Goal: Task Accomplishment & Management: Use online tool/utility

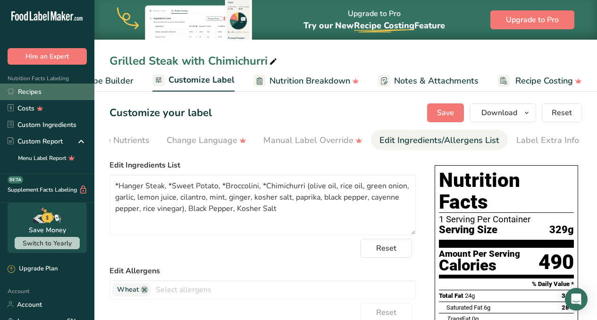
click at [30, 91] on link "Recipes" at bounding box center [47, 91] width 94 height 17
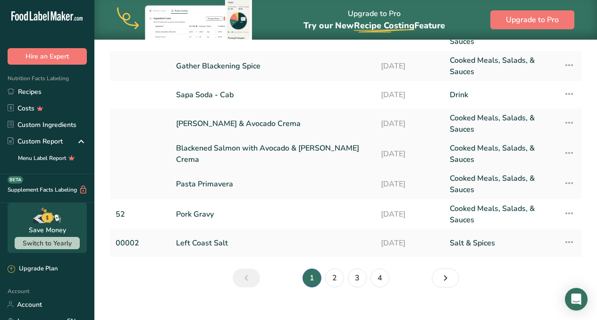
scroll to position [156, 0]
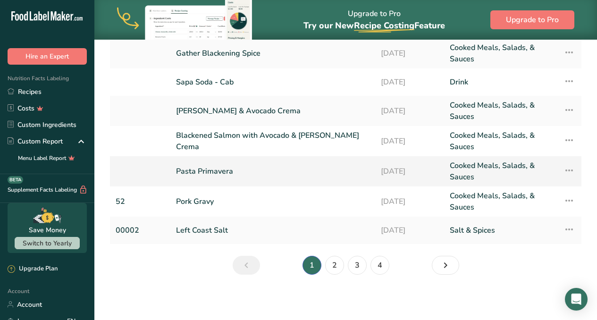
click at [215, 174] on link "Pasta Primavera" at bounding box center [272, 171] width 193 height 23
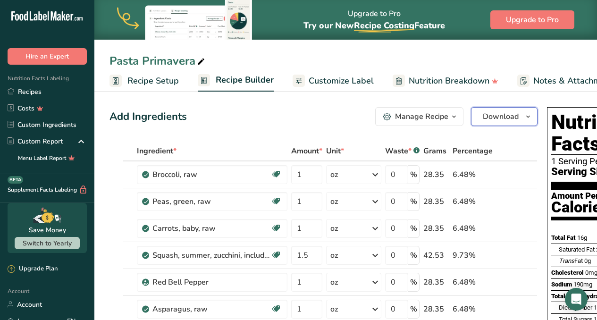
click at [496, 114] on span "Download" at bounding box center [500, 116] width 36 height 11
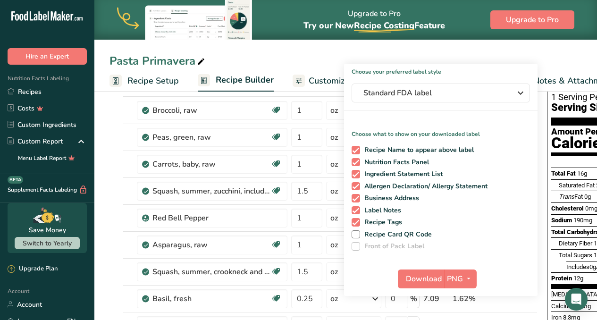
scroll to position [65, 0]
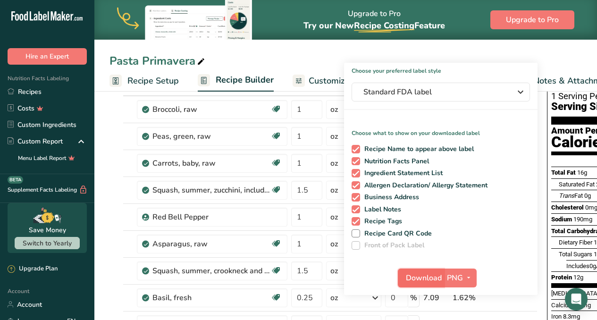
click at [430, 274] on span "Download" at bounding box center [424, 277] width 36 height 11
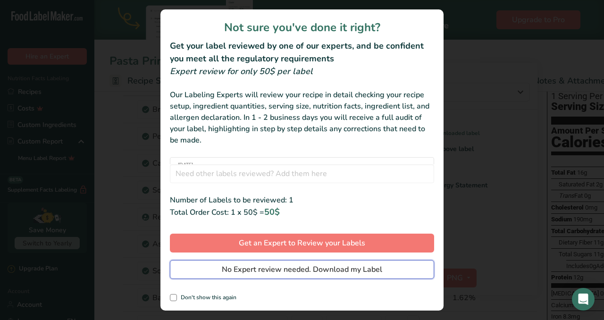
click at [392, 267] on button "No Expert review needed. Download my Label" at bounding box center [302, 269] width 264 height 19
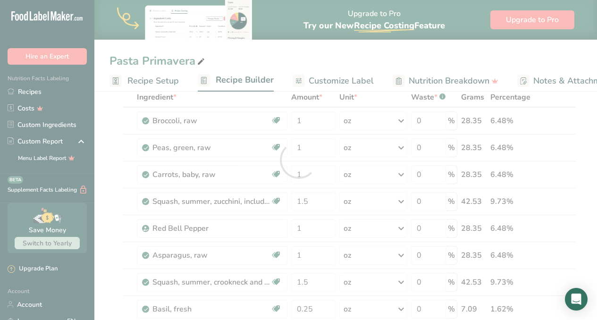
scroll to position [0, 0]
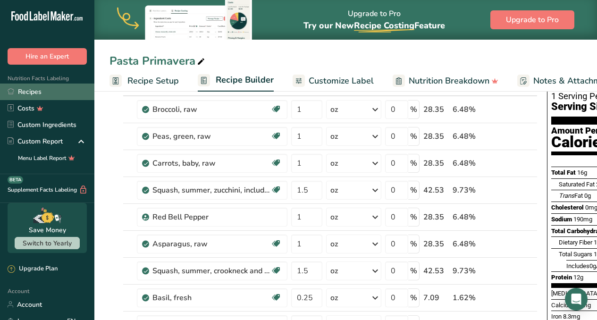
click at [31, 92] on link "Recipes" at bounding box center [47, 91] width 94 height 17
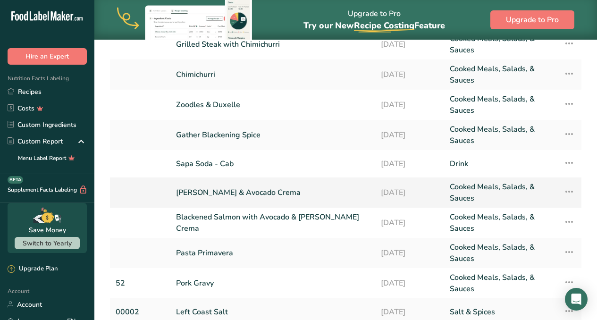
scroll to position [144, 0]
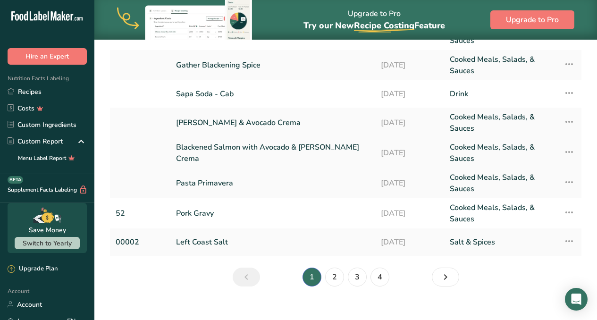
click at [267, 155] on link "Blackened Salmon with Avocado & [PERSON_NAME] Crema" at bounding box center [272, 152] width 193 height 23
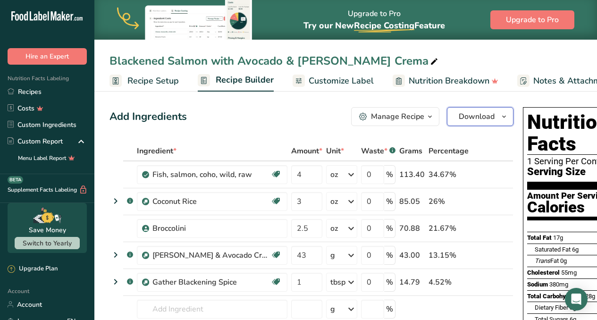
click at [458, 119] on span "Download" at bounding box center [476, 116] width 36 height 11
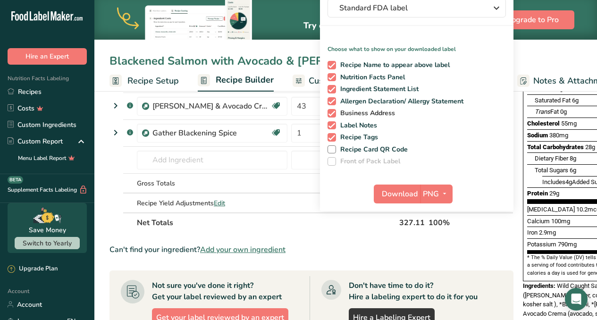
scroll to position [155, 0]
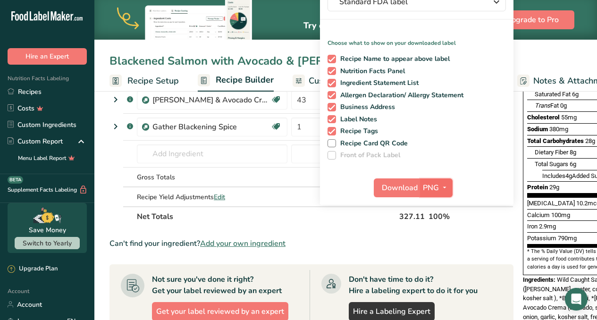
click at [420, 186] on button "PNG" at bounding box center [436, 187] width 33 height 19
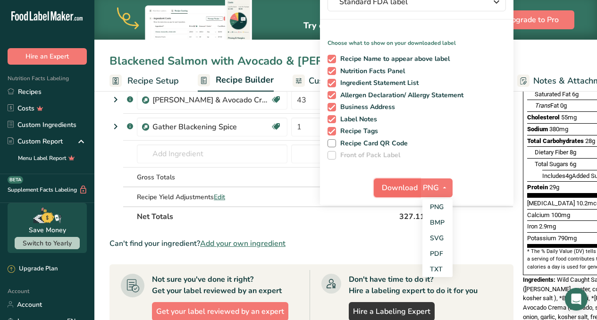
click at [381, 188] on span "Download" at bounding box center [399, 187] width 36 height 11
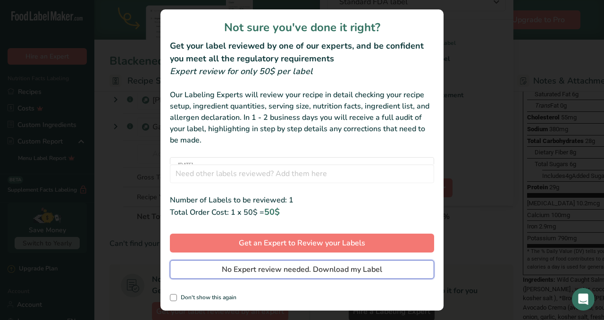
click at [336, 267] on span "No Expert review needed. Download my Label" at bounding box center [302, 269] width 160 height 11
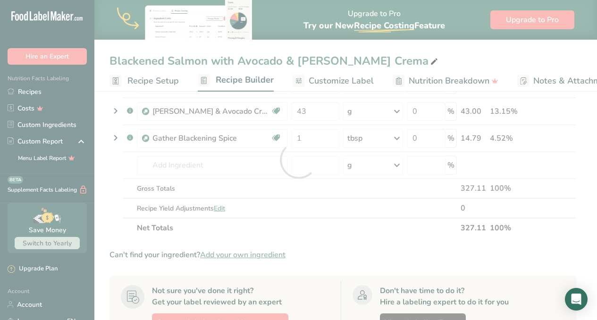
scroll to position [0, 0]
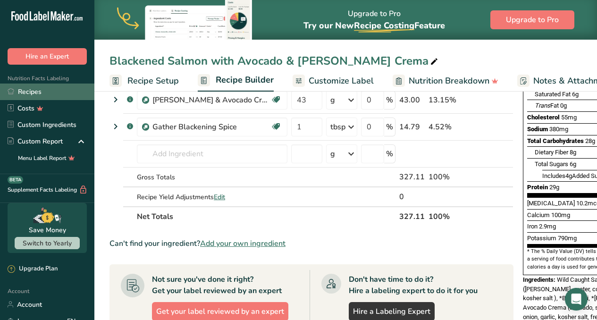
click at [25, 88] on link "Recipes" at bounding box center [47, 91] width 94 height 17
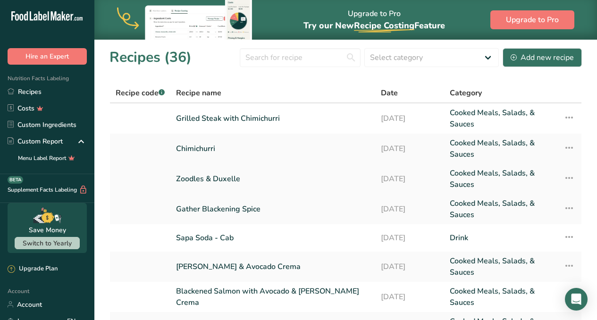
click at [193, 177] on link "Zoodles & Duxelle" at bounding box center [272, 178] width 193 height 23
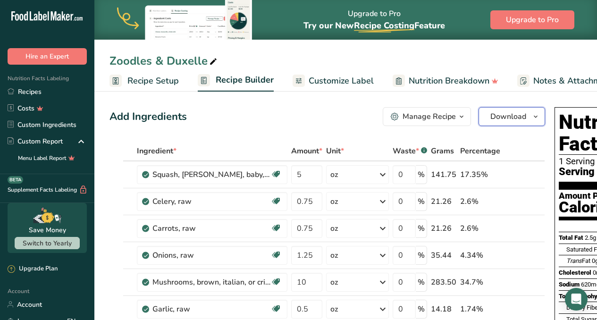
click at [501, 117] on span "Download" at bounding box center [508, 116] width 36 height 11
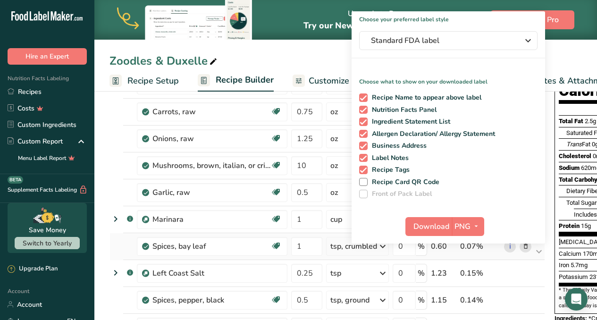
scroll to position [139, 0]
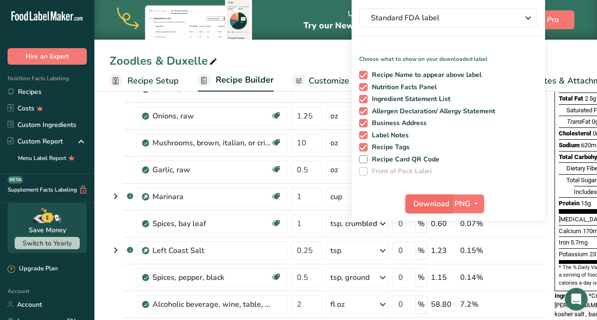
click at [438, 204] on span "Download" at bounding box center [431, 203] width 36 height 11
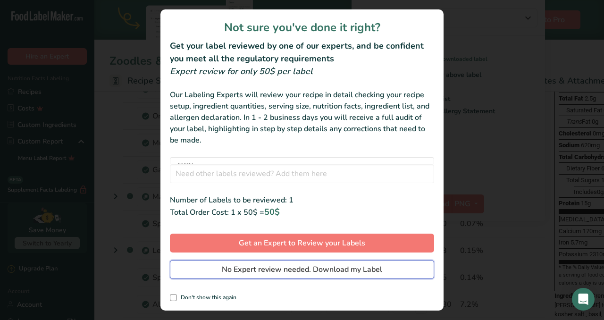
click at [354, 272] on span "No Expert review needed. Download my Label" at bounding box center [302, 269] width 160 height 11
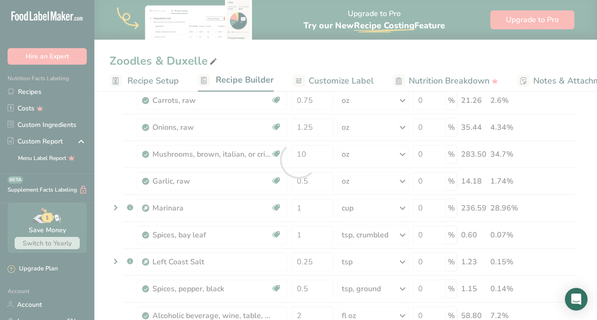
scroll to position [0, 0]
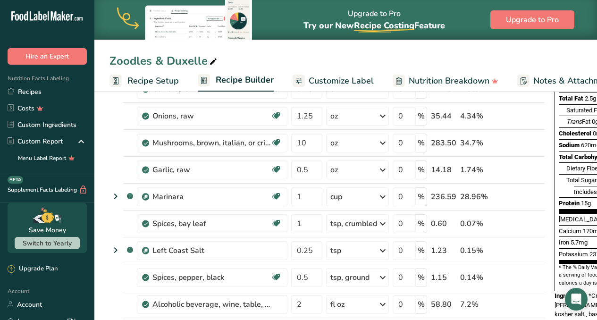
scroll to position [139, 0]
click at [25, 92] on link "Recipes" at bounding box center [47, 91] width 94 height 17
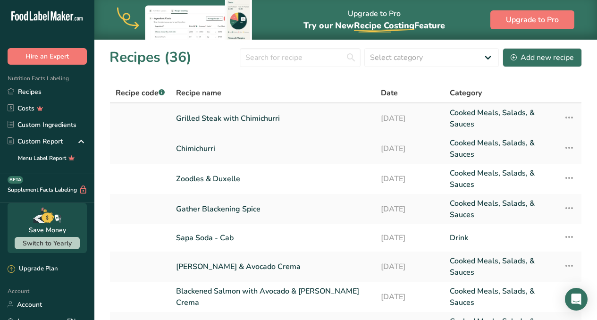
click at [244, 117] on link "Grilled Steak with Chimichurri" at bounding box center [272, 118] width 193 height 23
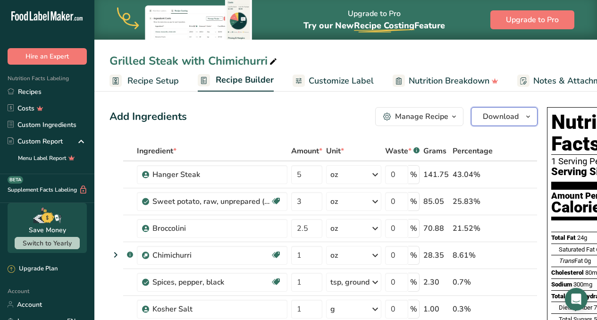
click at [499, 118] on span "Download" at bounding box center [500, 116] width 36 height 11
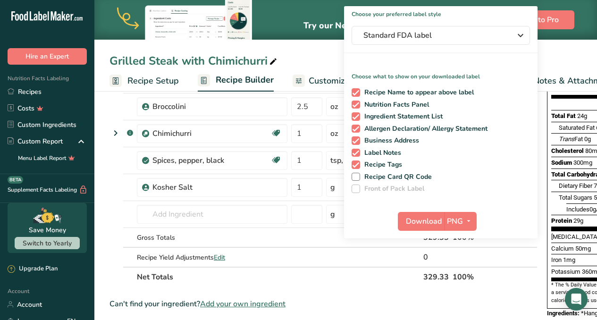
scroll to position [128, 0]
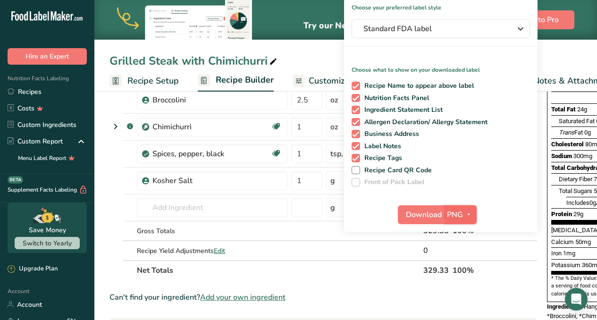
click at [448, 213] on span "PNG" at bounding box center [455, 214] width 16 height 11
click at [464, 212] on icon "button" at bounding box center [468, 214] width 8 height 12
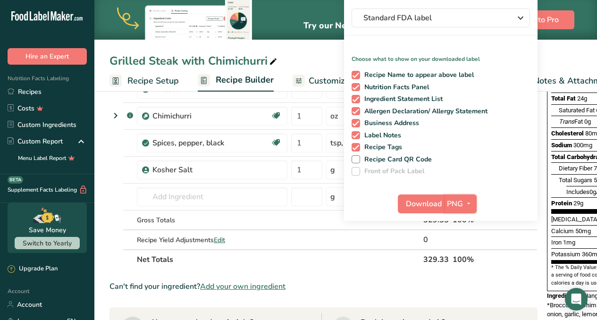
scroll to position [152, 0]
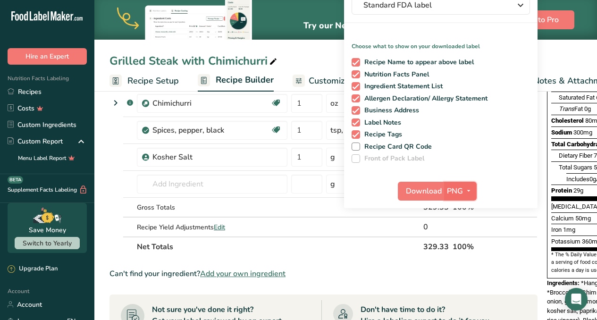
click at [466, 194] on icon "button" at bounding box center [468, 191] width 8 height 12
click at [497, 179] on div "Download PNG PNG BMP SVG PDF TXT" at bounding box center [440, 193] width 193 height 30
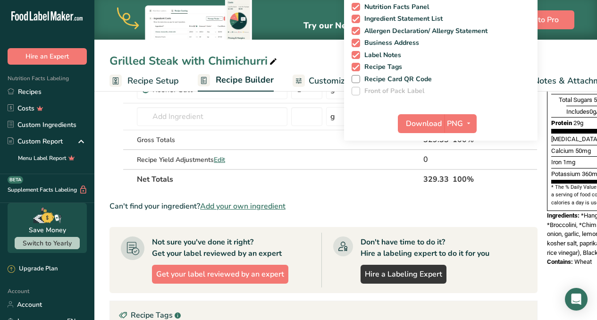
scroll to position [221, 0]
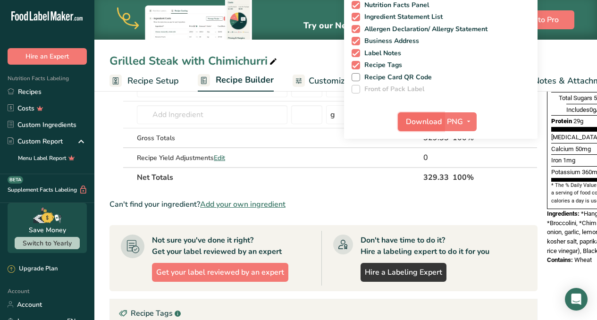
click at [419, 124] on span "Download" at bounding box center [424, 121] width 36 height 11
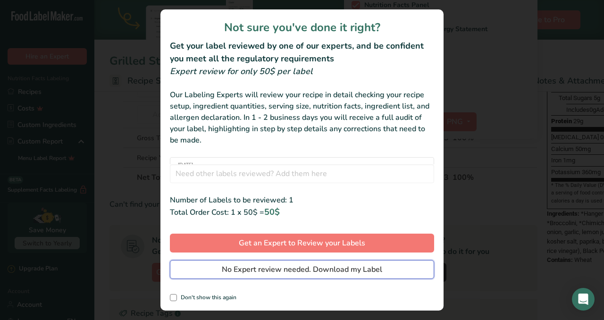
click at [339, 270] on span "No Expert review needed. Download my Label" at bounding box center [302, 269] width 160 height 11
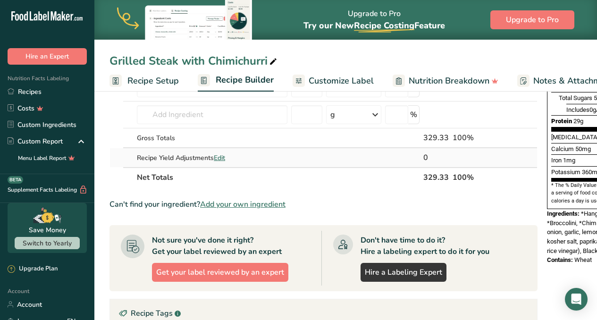
scroll to position [0, 0]
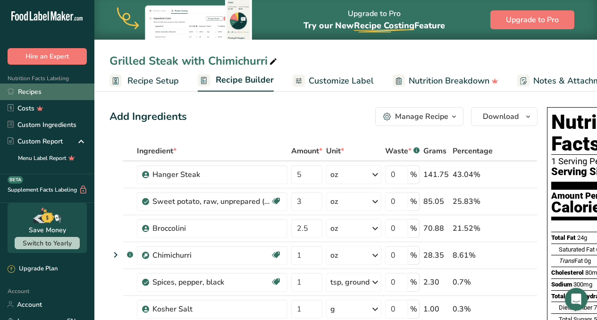
click at [30, 92] on link "Recipes" at bounding box center [47, 91] width 94 height 17
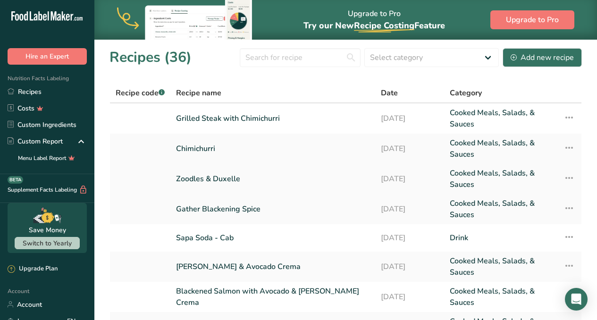
click at [219, 181] on link "Zoodles & Duxelle" at bounding box center [272, 178] width 193 height 23
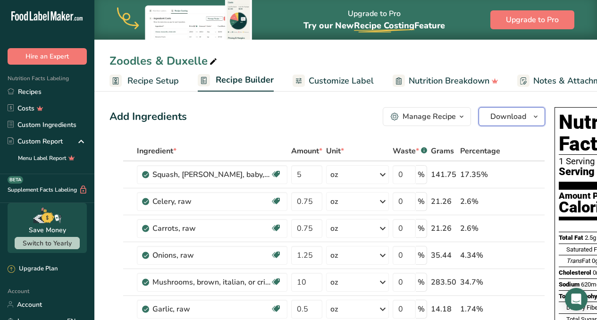
click at [509, 118] on span "Download" at bounding box center [508, 116] width 36 height 11
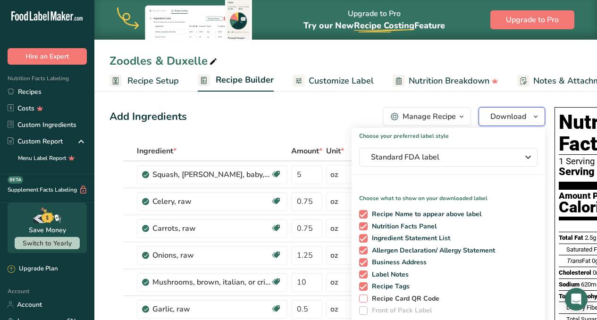
scroll to position [164, 0]
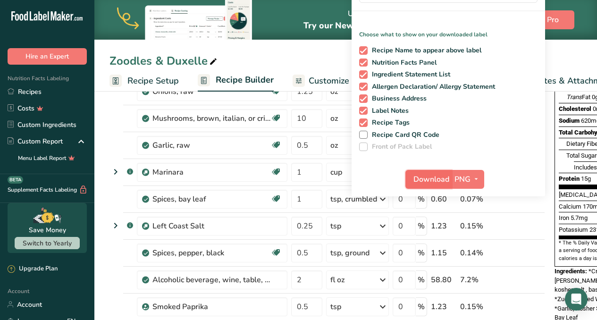
click at [427, 181] on span "Download" at bounding box center [431, 179] width 36 height 11
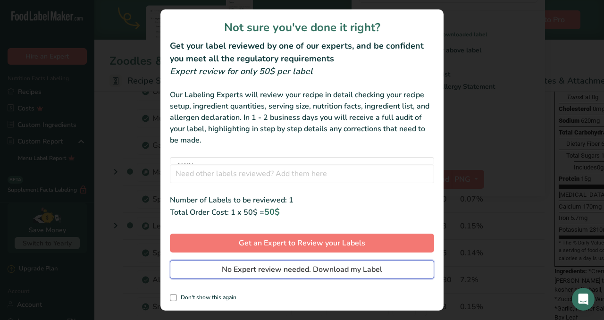
click at [323, 269] on span "No Expert review needed. Download my Label" at bounding box center [302, 269] width 160 height 11
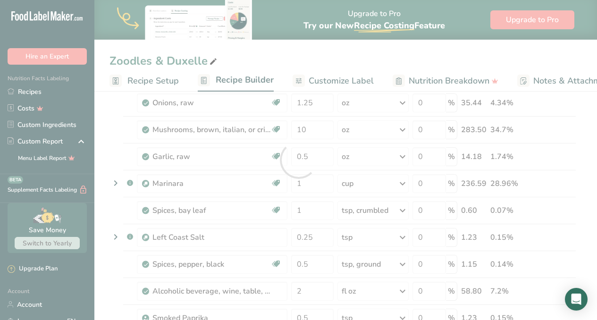
scroll to position [0, 0]
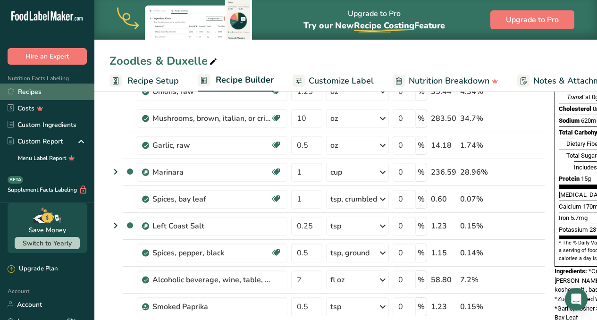
click at [29, 91] on link "Recipes" at bounding box center [47, 91] width 94 height 17
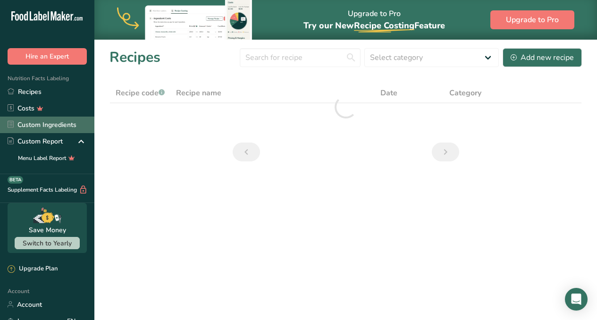
click at [58, 124] on link "Custom Ingredients" at bounding box center [47, 124] width 94 height 17
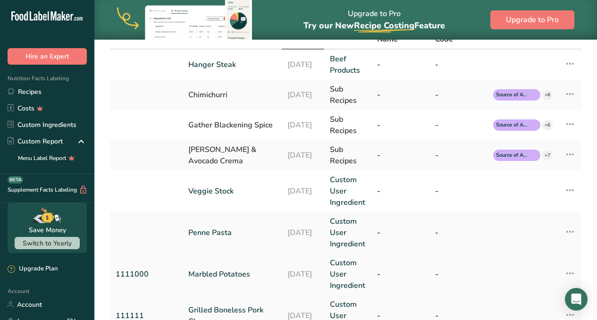
scroll to position [86, 0]
click at [212, 232] on link "Penne Pasta" at bounding box center [232, 232] width 88 height 11
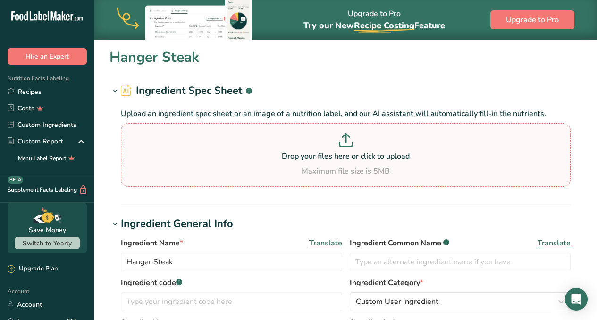
type input "Penne Pasta"
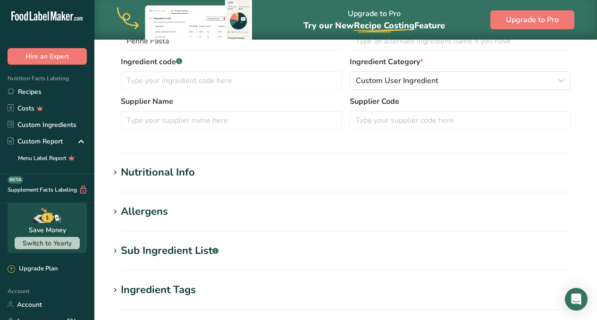
scroll to position [224, 0]
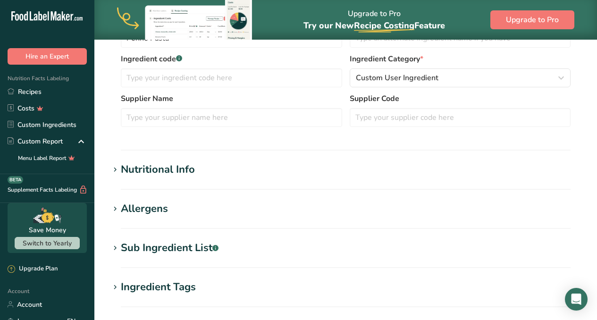
click at [162, 172] on div "Nutritional Info" at bounding box center [158, 170] width 74 height 16
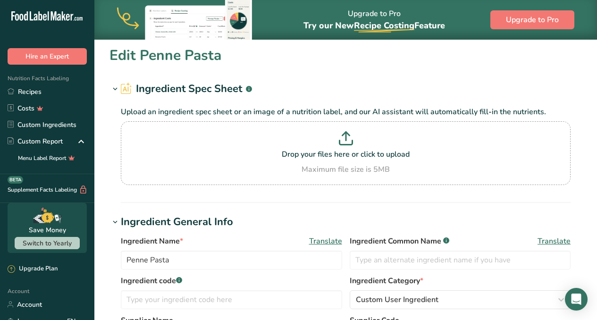
scroll to position [0, 0]
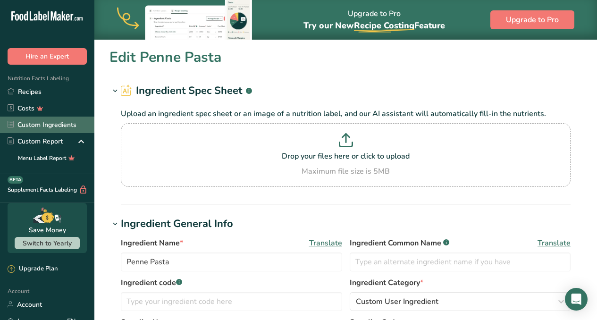
click at [41, 125] on link "Custom Ingredients" at bounding box center [47, 124] width 94 height 17
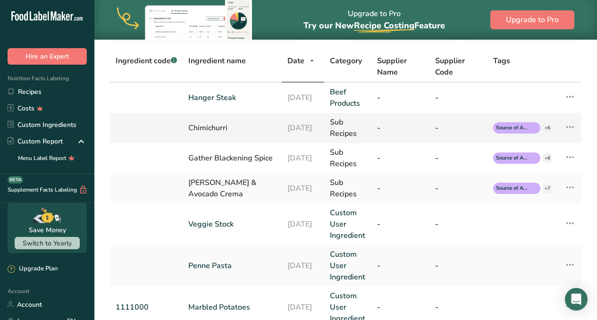
scroll to position [56, 0]
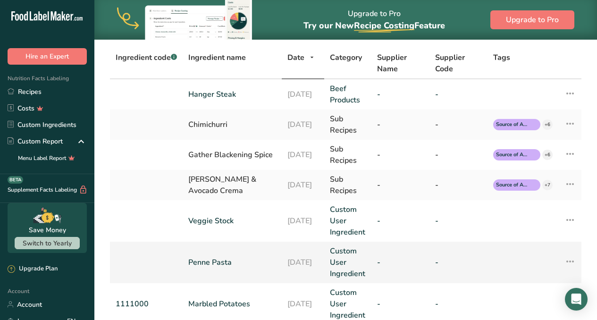
click at [568, 260] on icon at bounding box center [569, 261] width 11 height 17
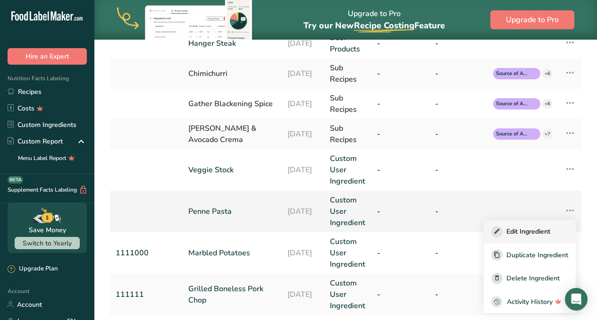
scroll to position [108, 0]
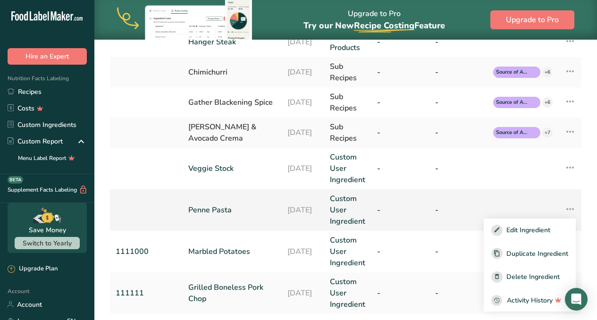
click at [201, 206] on link "Penne Pasta" at bounding box center [232, 209] width 88 height 11
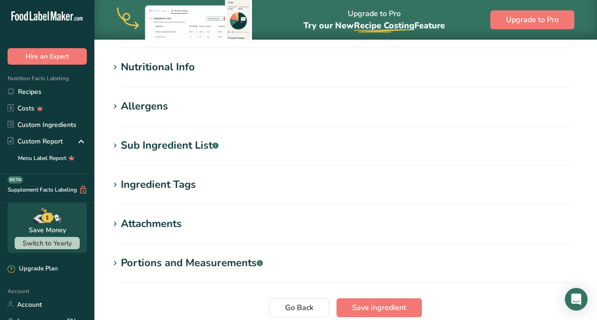
scroll to position [325, 0]
click at [171, 62] on div "Nutritional Info" at bounding box center [158, 68] width 74 height 16
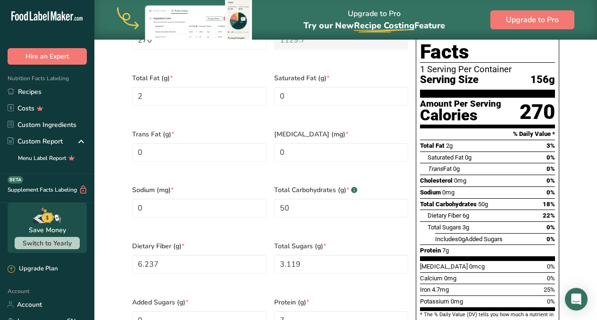
scroll to position [481, 0]
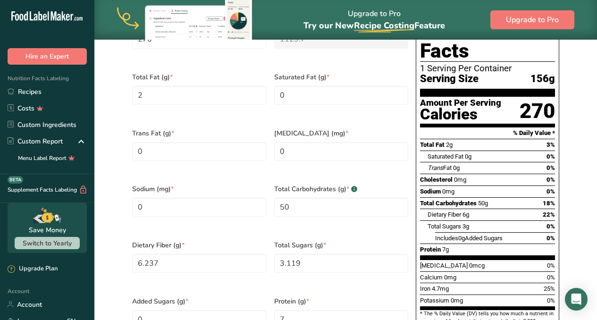
drag, startPoint x: 556, startPoint y: 278, endPoint x: 429, endPoint y: 268, distance: 128.2
click at [429, 268] on div "Nutrition Facts 1 Serving Per Container Serving Size 156g Amount Per Serving Ca…" at bounding box center [486, 175] width 143 height 323
drag, startPoint x: 538, startPoint y: 274, endPoint x: 429, endPoint y: 132, distance: 178.9
click at [430, 133] on div "Nutrition Facts 1 Serving Per Container Serving Size 156g Amount Per Serving Ca…" at bounding box center [486, 175] width 143 height 323
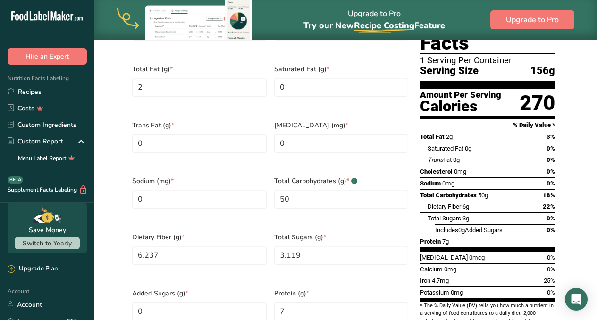
scroll to position [489, 0]
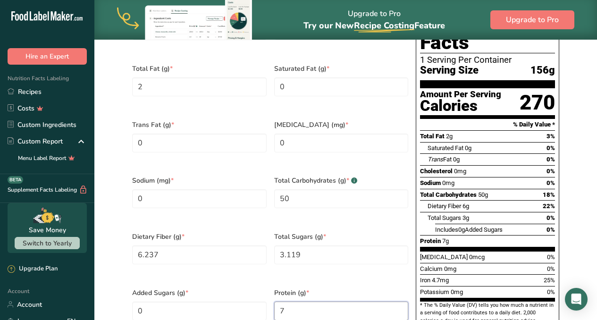
click at [368, 301] on input "7" at bounding box center [341, 310] width 134 height 19
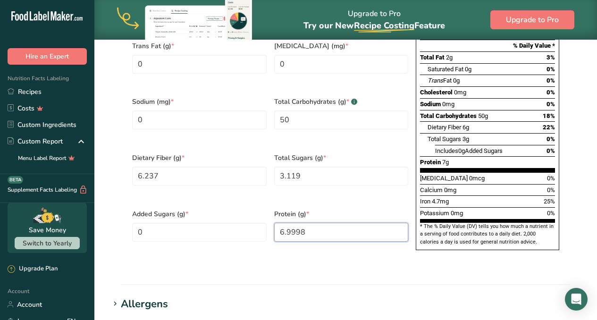
scroll to position [569, 0]
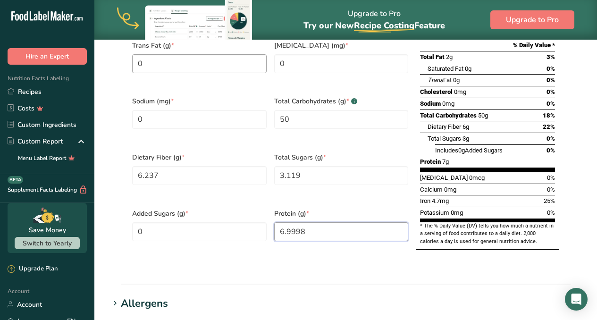
drag, startPoint x: 358, startPoint y: 214, endPoint x: 133, endPoint y: 57, distance: 275.1
click at [133, 57] on div "Calories (kcal) * 270 Energy KJ (kj) * 1129.7 Total Fat (g) * 2 Saturated Fat (…" at bounding box center [269, 91] width 283 height 336
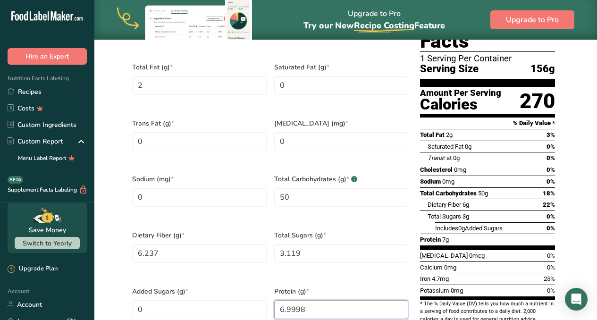
scroll to position [476, 0]
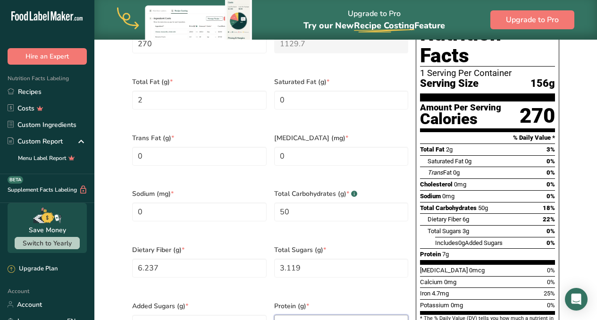
type input "6.9998"
click at [405, 273] on div "Total Sugars (g) * 3.119" at bounding box center [341, 267] width 142 height 56
click at [564, 195] on section "Calories (kcal) * 270 Energy KJ (kj) * 1129.7 Total Fat (g) * 2 Saturated Fat (…" at bounding box center [345, 183] width 449 height 351
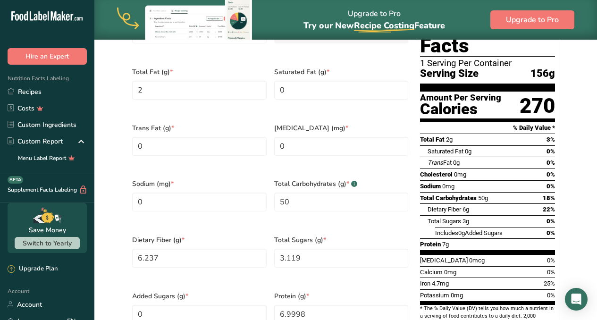
scroll to position [501, 0]
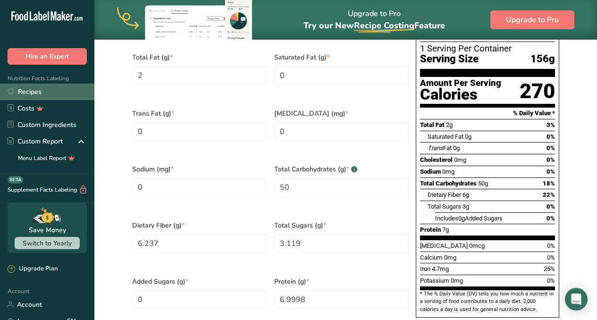
click at [39, 91] on link "Recipes" at bounding box center [47, 91] width 94 height 17
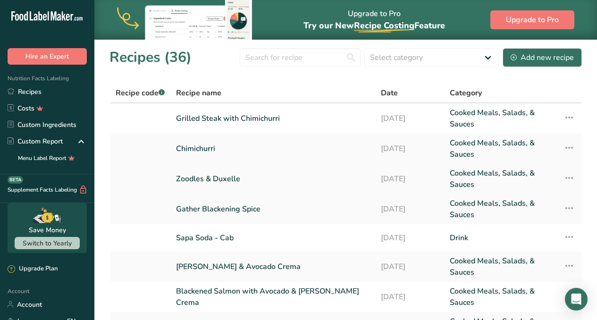
click at [232, 176] on link "Zoodles & Duxelle" at bounding box center [272, 178] width 193 height 23
